Goal: Task Accomplishment & Management: Use online tool/utility

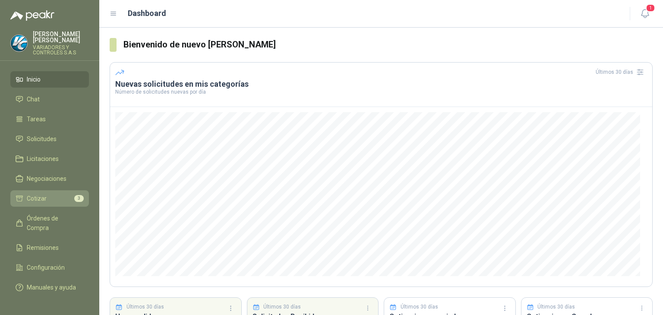
click at [60, 198] on link "Cotizar 3" at bounding box center [49, 198] width 79 height 16
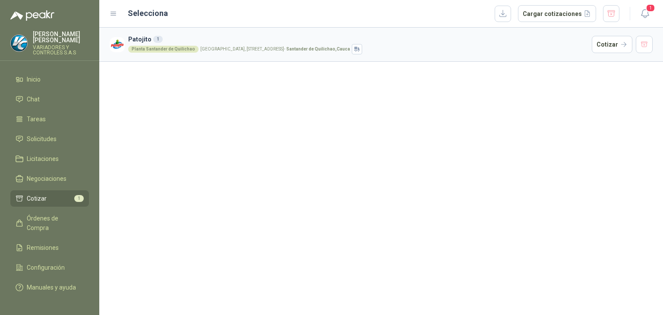
click at [156, 40] on div "1" at bounding box center [157, 39] width 9 height 7
click at [49, 82] on ul "Inicio Chat Tareas Solicitudes Licitaciones Negociaciones Cotizar 1 Órdenes de …" at bounding box center [49, 185] width 99 height 228
click at [52, 75] on li "Inicio" at bounding box center [50, 79] width 68 height 9
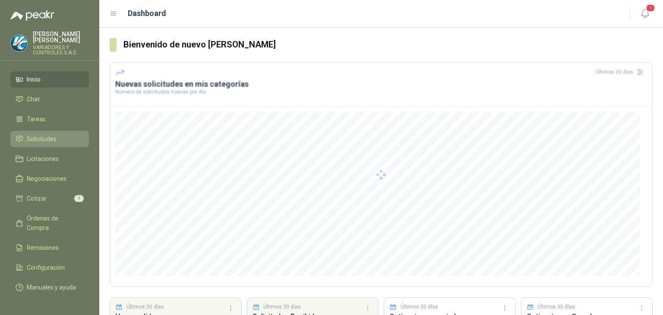
click at [69, 139] on link "Solicitudes" at bounding box center [49, 139] width 79 height 16
click at [64, 134] on li "Solicitudes" at bounding box center [50, 138] width 68 height 9
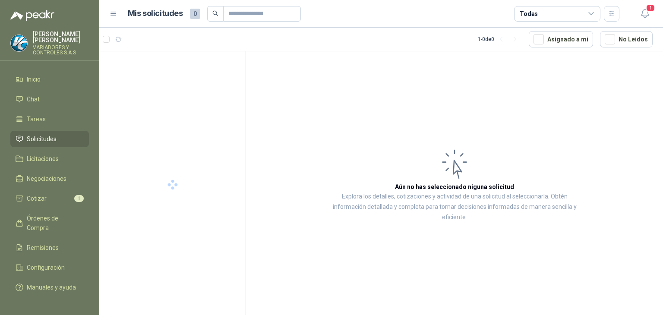
click at [29, 134] on span "Solicitudes" at bounding box center [42, 138] width 30 height 9
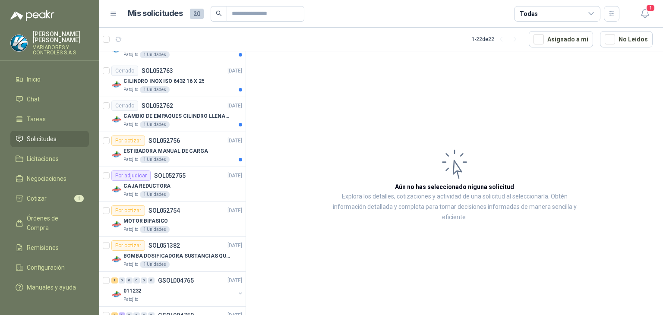
scroll to position [518, 0]
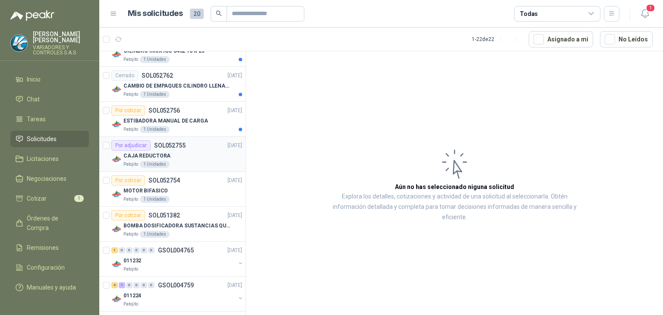
click at [200, 155] on div "CAJA REDUCTORA" at bounding box center [182, 156] width 119 height 10
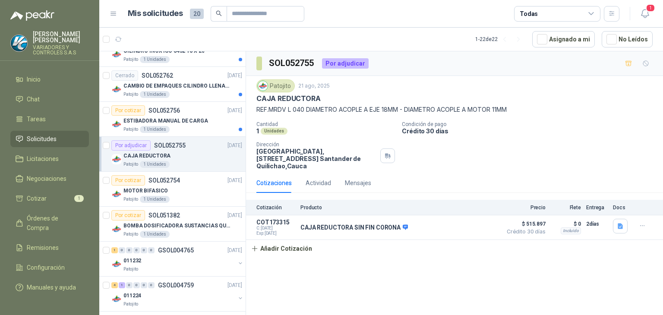
click at [186, 151] on div "CAJA REDUCTORA" at bounding box center [182, 156] width 119 height 10
click at [536, 227] on span "$ 515.897" at bounding box center [524, 224] width 43 height 10
click at [330, 229] on p "CAJA REDUCTORA SIN FIN CORONA" at bounding box center [353, 228] width 107 height 8
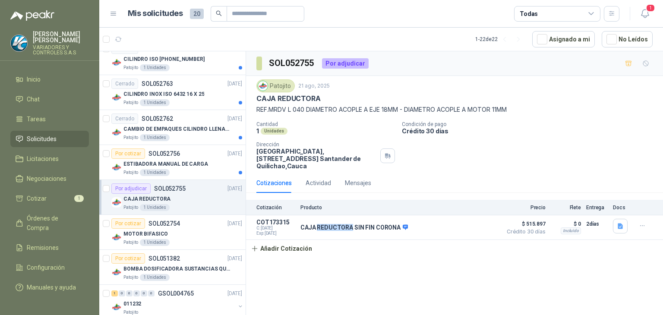
scroll to position [592, 0]
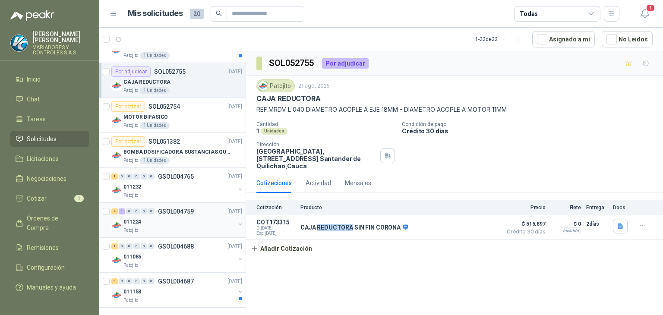
click at [177, 217] on div "011224" at bounding box center [179, 222] width 112 height 10
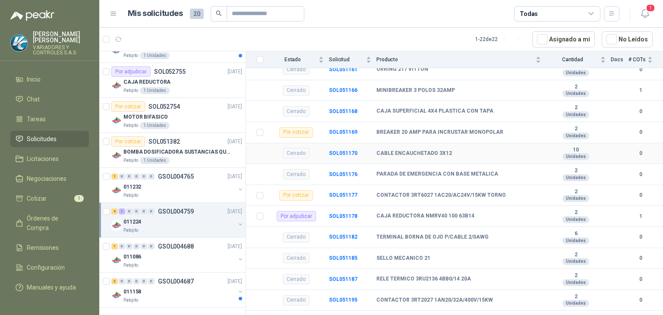
scroll to position [209, 0]
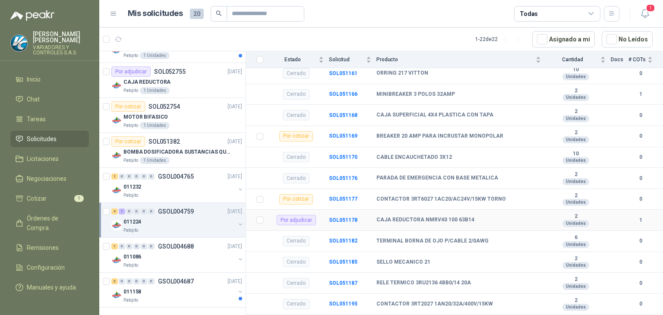
click at [308, 225] on div "Por adjudicar" at bounding box center [296, 220] width 39 height 10
click at [347, 223] on b "SOL051178" at bounding box center [343, 220] width 28 height 6
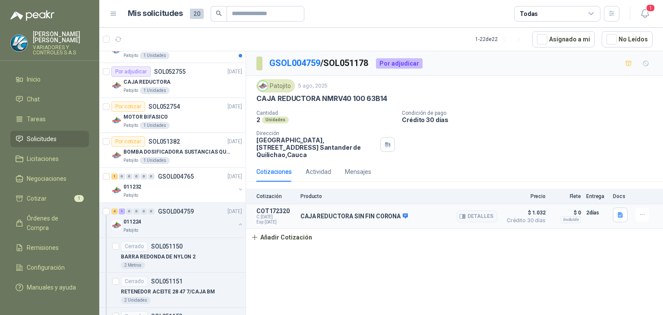
click at [541, 214] on span "$ 1.032" at bounding box center [524, 213] width 43 height 10
click at [544, 218] on span "Crédito 30 días" at bounding box center [524, 220] width 43 height 5
click at [538, 205] on article "COT172320 C: [DATE] Exp: [DATE] CAJA REDUCTORA SIN FIN CORONA Detalles $ 1.032 …" at bounding box center [454, 216] width 417 height 25
click at [537, 198] on p "Precio" at bounding box center [524, 196] width 43 height 6
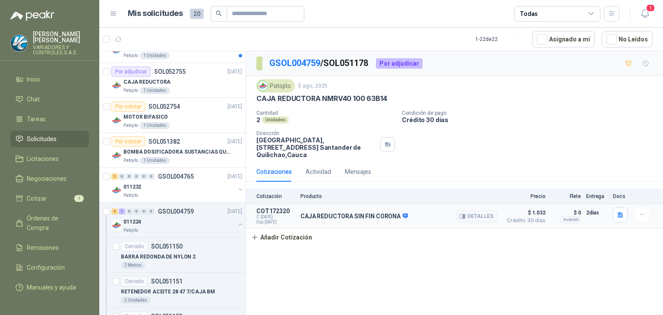
click at [534, 210] on span "$ 1.032" at bounding box center [524, 213] width 43 height 10
click at [540, 218] on span "Crédito 30 días" at bounding box center [524, 220] width 43 height 5
click at [471, 218] on button "Detalles" at bounding box center [477, 217] width 41 height 12
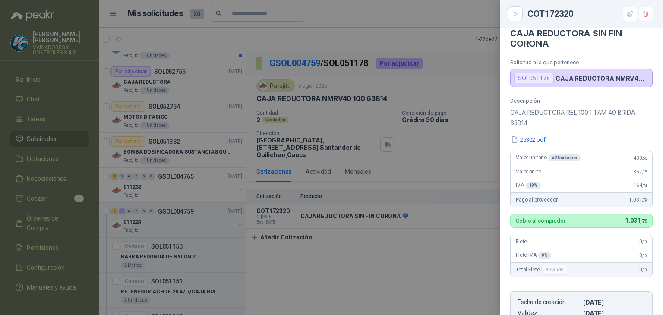
scroll to position [54, 0]
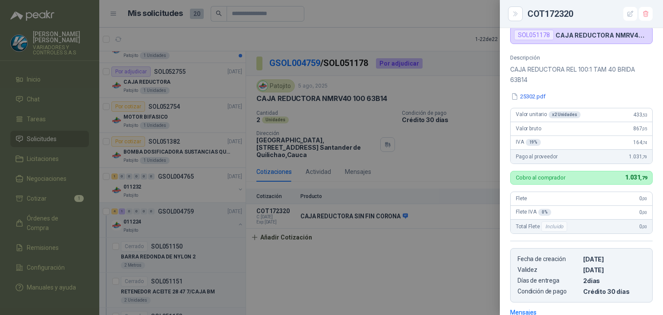
click at [622, 116] on div "Valor unitario x 2 Unidades 433 ,53" at bounding box center [582, 115] width 142 height 14
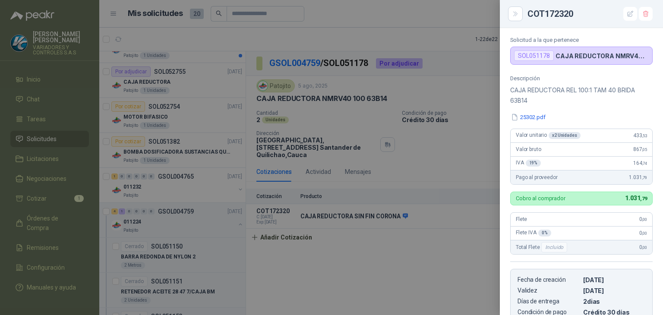
scroll to position [0, 0]
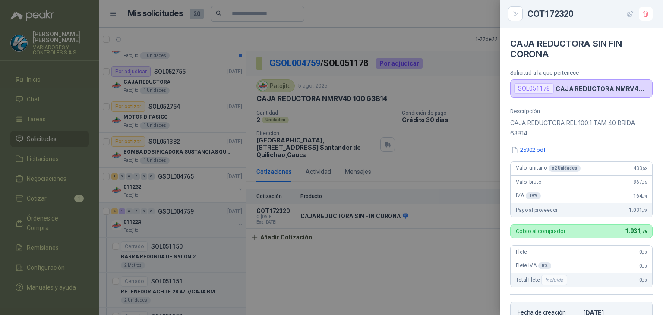
click at [627, 11] on icon "button" at bounding box center [630, 13] width 7 height 7
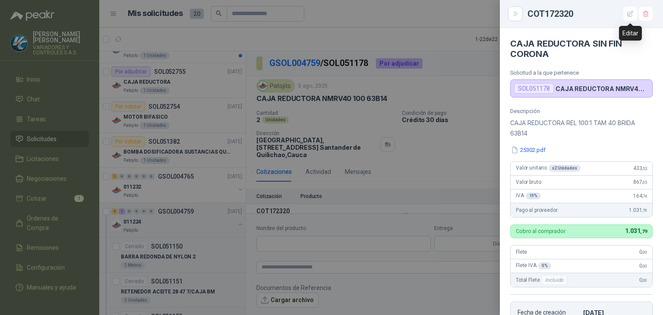
scroll to position [183, 0]
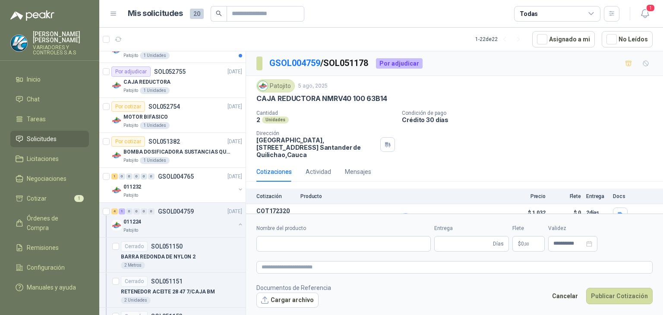
type input "**********"
type input "*"
type input "**********"
type textarea "**********"
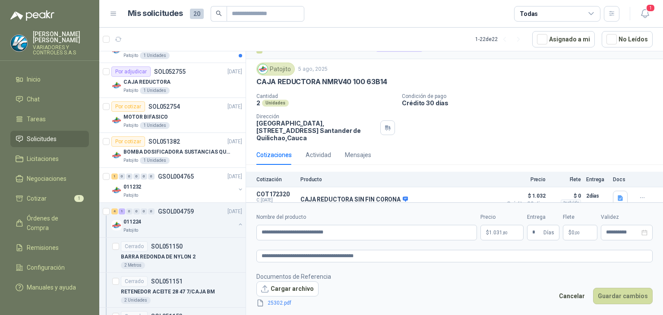
scroll to position [26, 0]
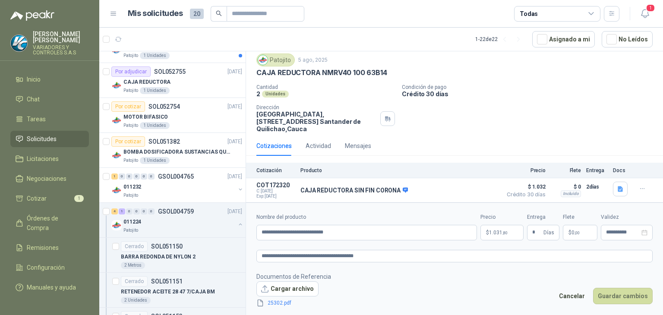
click at [496, 232] on span "1.031 ,80" at bounding box center [498, 232] width 19 height 5
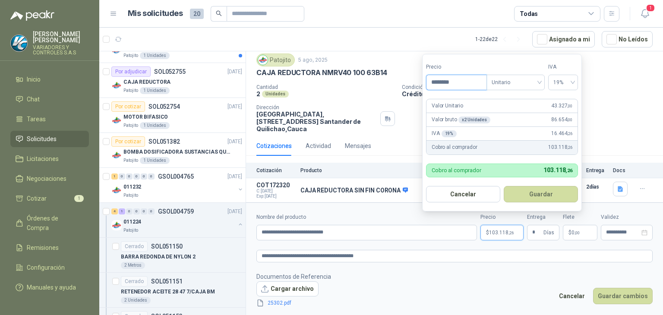
click at [461, 85] on input "********" at bounding box center [457, 82] width 60 height 15
type input "*********"
click at [538, 196] on button "Guardar" at bounding box center [541, 194] width 74 height 16
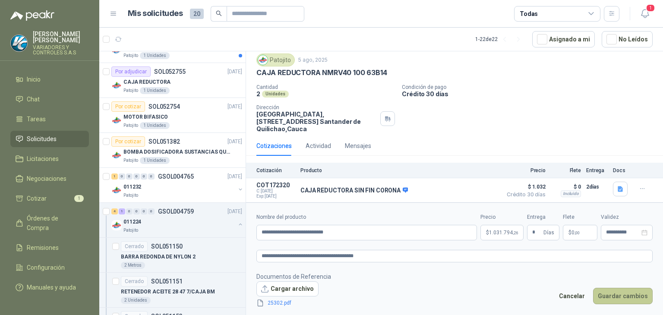
click at [618, 297] on button "Guardar cambios" at bounding box center [623, 296] width 60 height 16
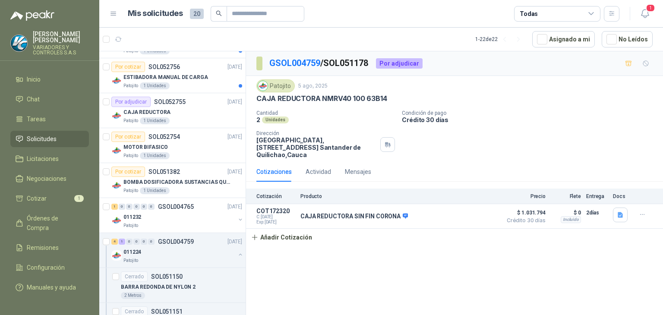
scroll to position [561, 0]
click at [187, 101] on div "Por adjudicar SOL052755 [DATE]" at bounding box center [176, 102] width 131 height 10
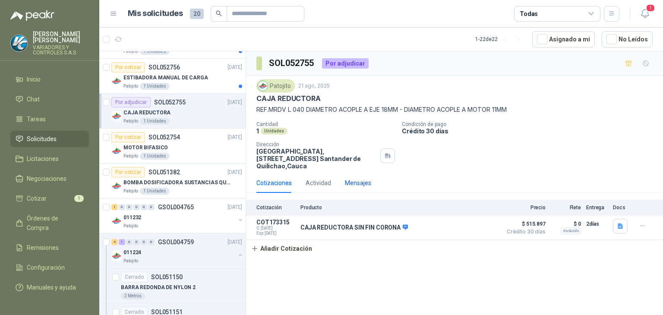
click at [357, 182] on div "Mensajes" at bounding box center [358, 182] width 26 height 9
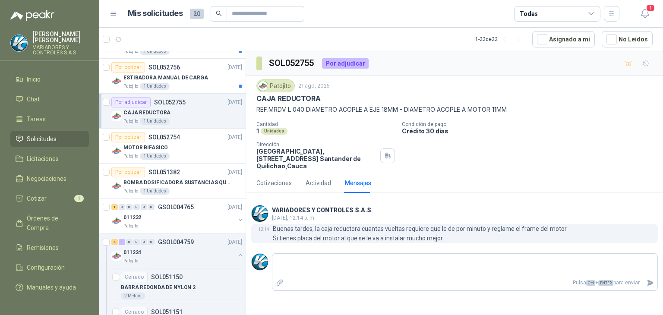
click at [350, 228] on p "Buenas tardes, la caja reductora cuantas vueltas requiere que le de por minuto …" at bounding box center [420, 233] width 294 height 19
click at [344, 231] on p "Buenas tardes, la caja reductora cuantas vueltas requiere que le de por minuto …" at bounding box center [420, 233] width 294 height 19
click at [503, 238] on p "Buenas tardes, la caja reductora cuantas vueltas requiere que le de por minuto …" at bounding box center [420, 233] width 294 height 19
click at [496, 233] on p "Buenas tardes, la caja reductora cuantas vueltas requiere que le de por minuto …" at bounding box center [420, 233] width 294 height 19
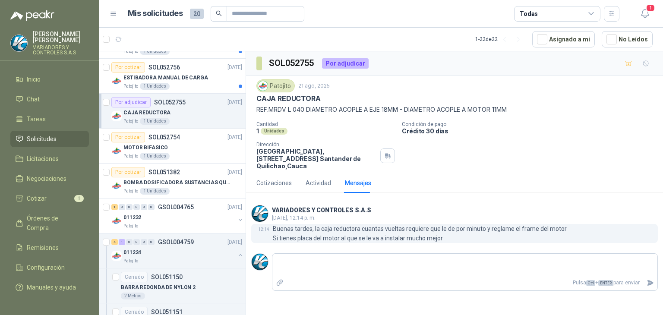
click at [494, 231] on p "Buenas tardes, la caja reductora cuantas vueltas requiere que le de por minuto …" at bounding box center [420, 233] width 294 height 19
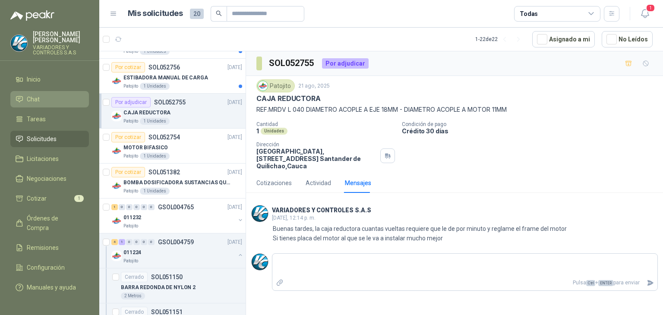
click at [46, 95] on li "Chat" at bounding box center [50, 99] width 68 height 9
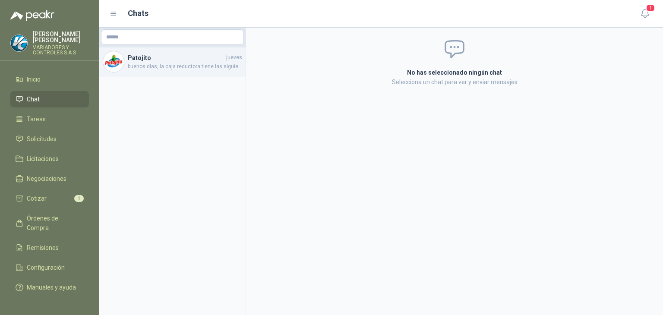
click at [142, 66] on span "buenos dias, la caja reductora tiene las siguientes especificaciones: CAJA REDU…" at bounding box center [185, 67] width 114 height 8
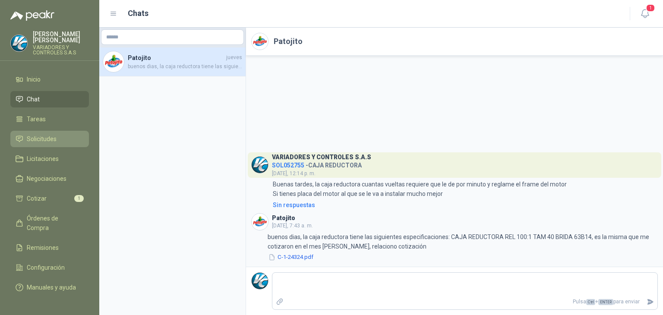
click at [73, 134] on li "Solicitudes" at bounding box center [50, 138] width 68 height 9
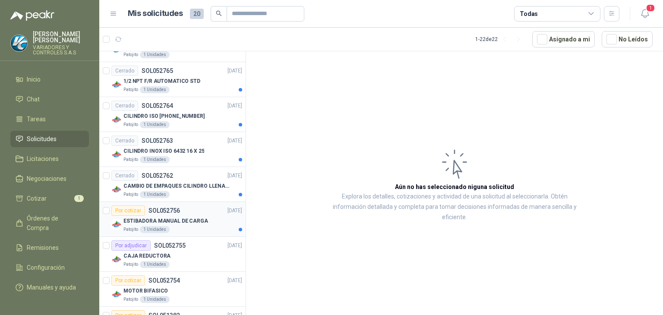
scroll to position [432, 0]
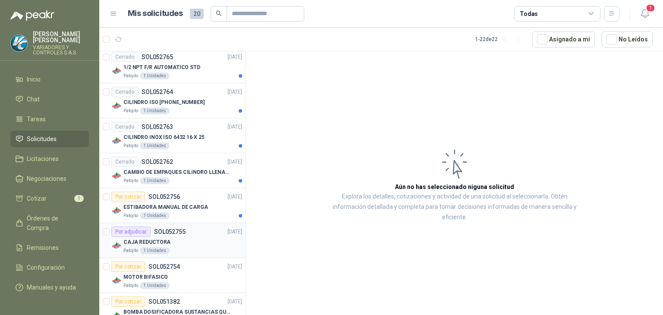
click at [190, 232] on div "Por adjudicar SOL052755 [DATE]" at bounding box center [176, 232] width 131 height 10
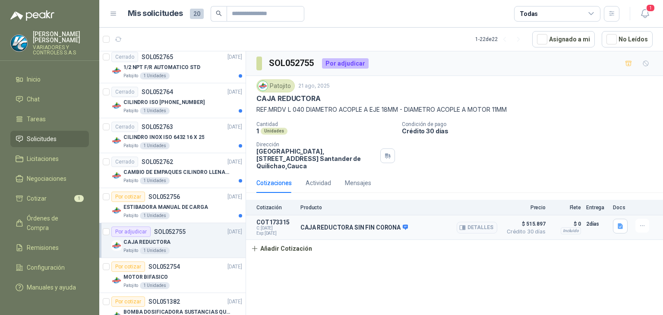
click at [288, 230] on span "C: [DATE]" at bounding box center [275, 228] width 39 height 5
click at [328, 228] on p "CAJA REDUCTORA SIN FIN CORONA" at bounding box center [353, 228] width 107 height 8
click at [266, 221] on p "COT173315" at bounding box center [275, 222] width 39 height 7
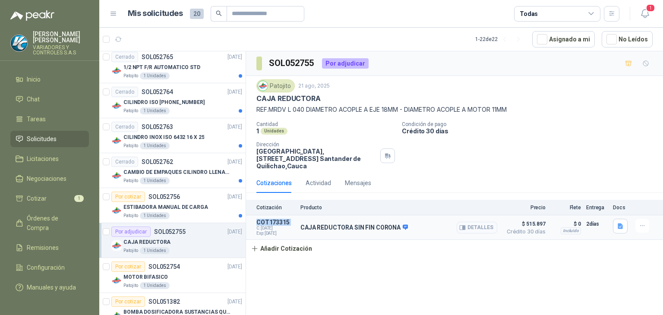
click at [489, 223] on button "Detalles" at bounding box center [477, 228] width 41 height 12
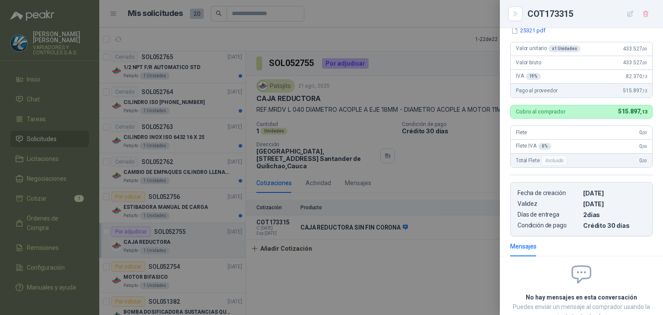
scroll to position [10, 0]
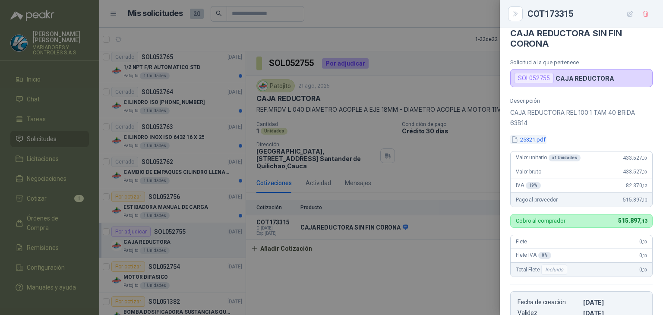
click at [522, 139] on button "25321.pdf" at bounding box center [528, 139] width 36 height 9
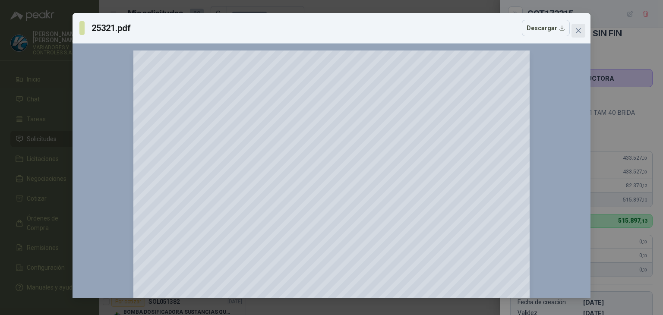
click at [582, 35] on button "Close" at bounding box center [579, 31] width 14 height 14
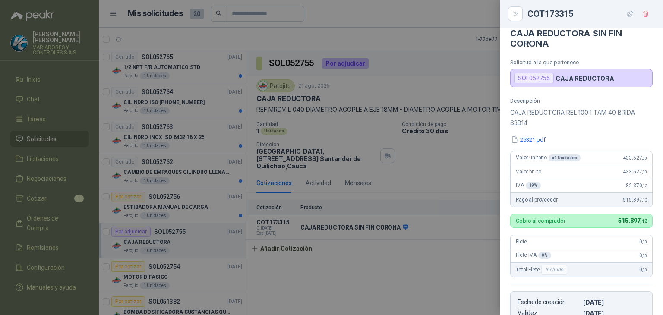
click at [420, 108] on div at bounding box center [331, 157] width 663 height 315
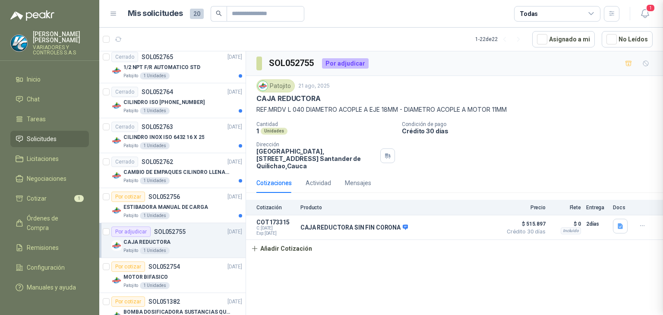
scroll to position [183, 0]
click at [361, 181] on div "Mensajes" at bounding box center [358, 182] width 26 height 9
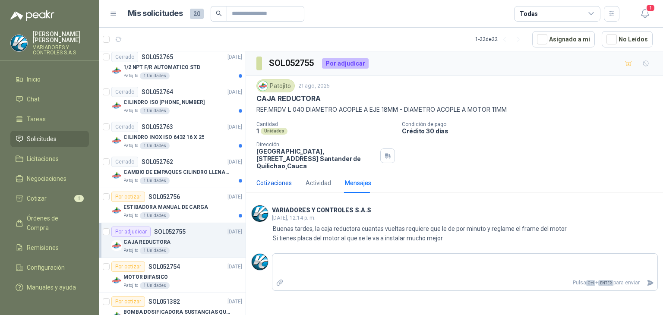
click at [278, 183] on div "Cotizaciones" at bounding box center [273, 182] width 35 height 9
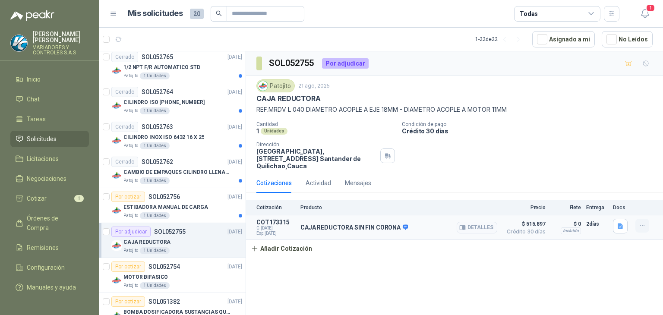
click at [637, 224] on button "button" at bounding box center [642, 226] width 14 height 14
click at [591, 205] on button "Eliminar" at bounding box center [625, 207] width 69 height 14
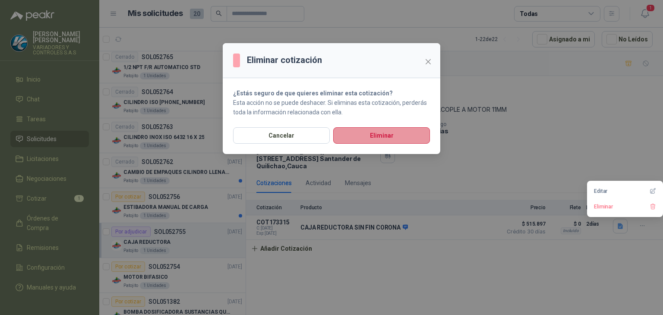
click at [370, 134] on button "Eliminar" at bounding box center [381, 135] width 97 height 16
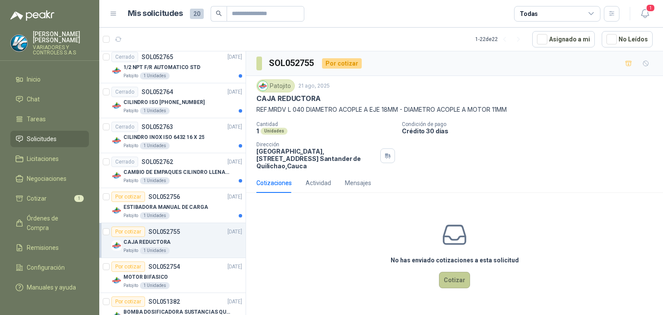
click at [449, 277] on button "Cotizar" at bounding box center [454, 280] width 31 height 16
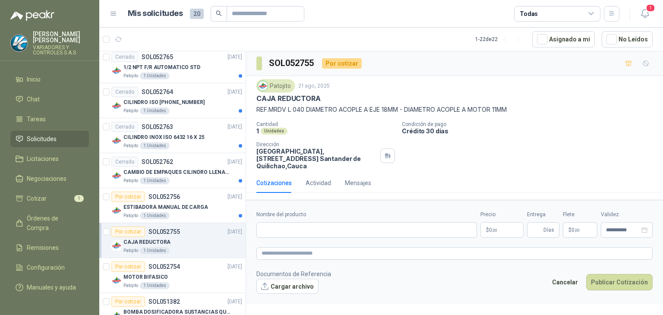
drag, startPoint x: 291, startPoint y: 109, endPoint x: 281, endPoint y: 111, distance: 10.5
click at [291, 109] on p "REF.MRDV L 040 DIAMETRO ACOPLE A EJE 18MM - DIAMETRO ACOPLE A MOTOR 11MM" at bounding box center [454, 109] width 396 height 9
drag, startPoint x: 257, startPoint y: 109, endPoint x: 338, endPoint y: 110, distance: 80.7
click at [338, 110] on p "REF.MRDV L 040 DIAMETRO ACOPLE A EJE 18MM - DIAMETRO ACOPLE A MOTOR 11MM" at bounding box center [454, 109] width 396 height 9
copy p "REF.MRDV L 040 DIAMETRO"
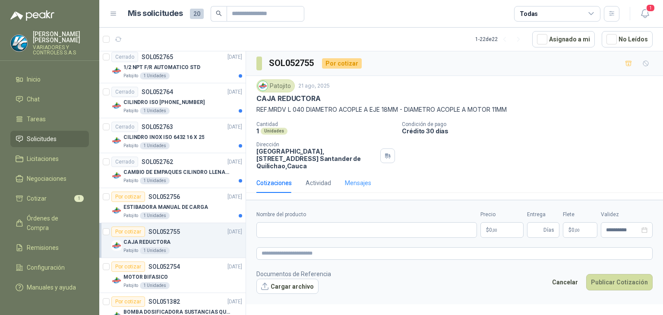
click at [353, 187] on div "Mensajes" at bounding box center [358, 183] width 26 height 20
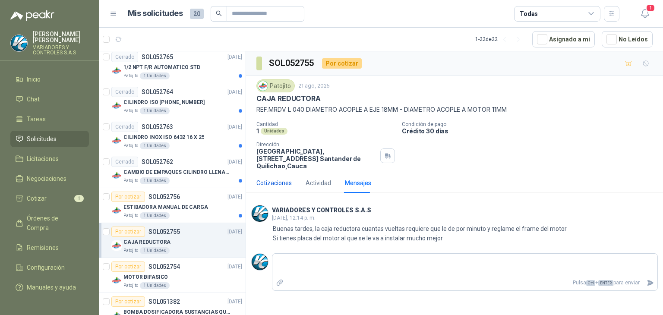
click at [276, 180] on div "Cotizaciones" at bounding box center [273, 182] width 35 height 9
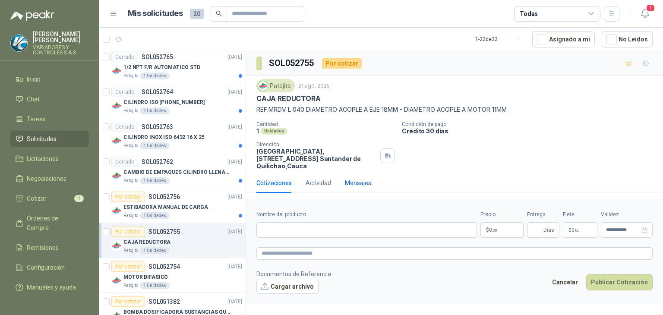
click at [354, 181] on div "Mensajes" at bounding box center [358, 182] width 26 height 9
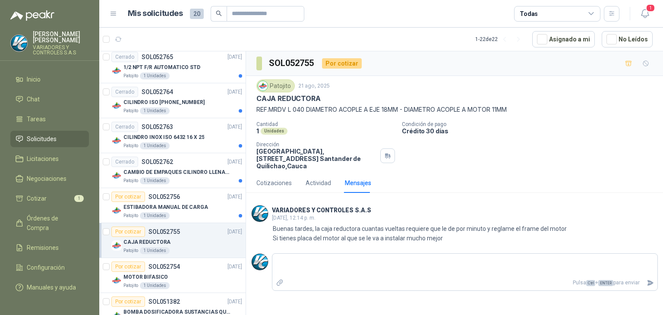
click at [358, 217] on div "VARIADORES Y CONTROLES S.A.S [DATE], 12:14 p. m." at bounding box center [321, 213] width 99 height 17
click at [445, 264] on textarea at bounding box center [464, 266] width 385 height 20
drag, startPoint x: 642, startPoint y: 17, endPoint x: 637, endPoint y: 17, distance: 4.7
click at [641, 17] on icon "button" at bounding box center [645, 13] width 11 height 11
